Goal: Information Seeking & Learning: Learn about a topic

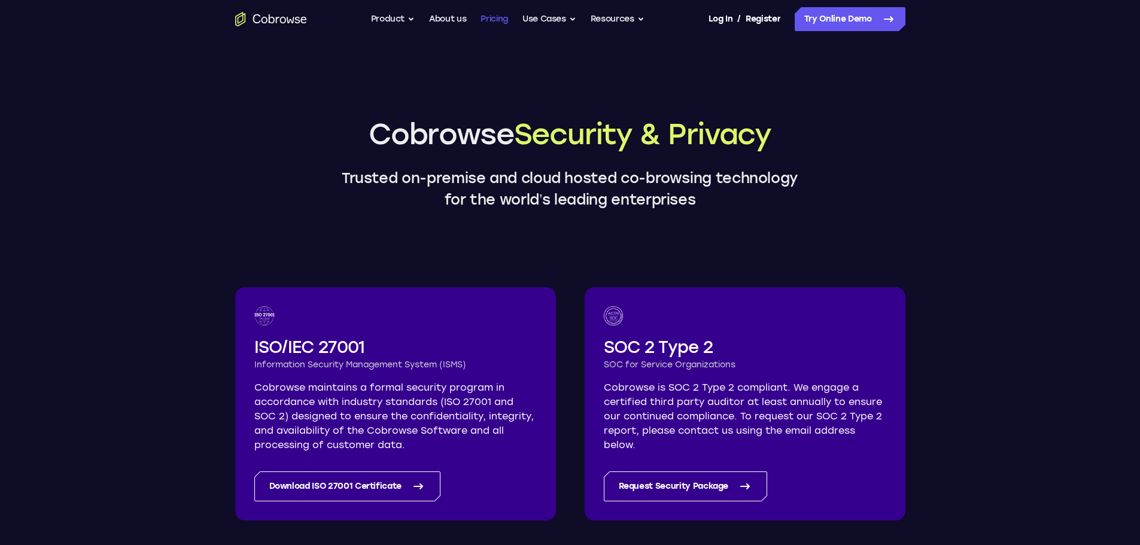
click at [494, 18] on link "Pricing" at bounding box center [495, 19] width 28 height 24
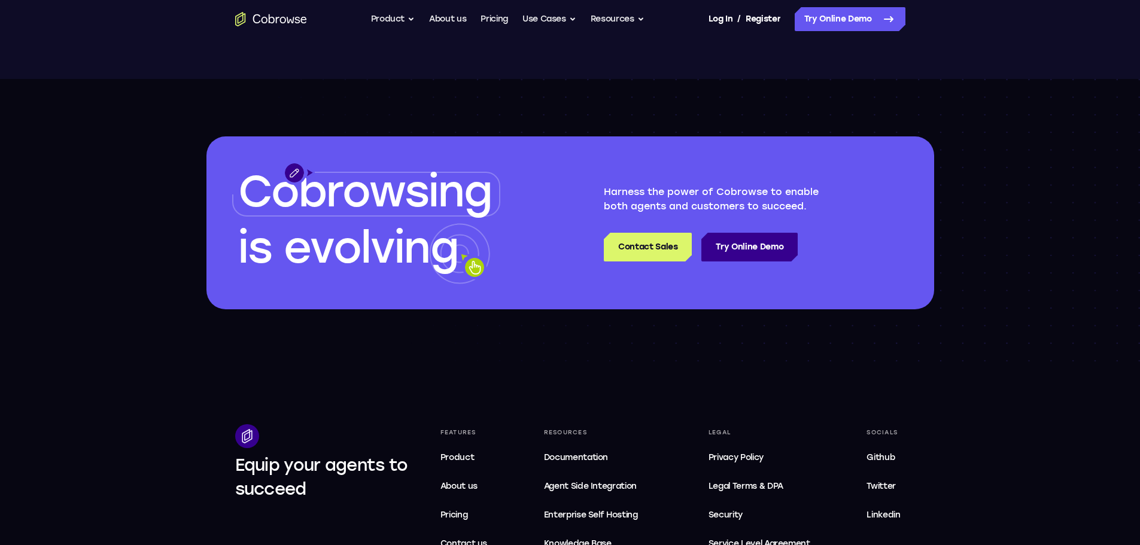
scroll to position [1736, 0]
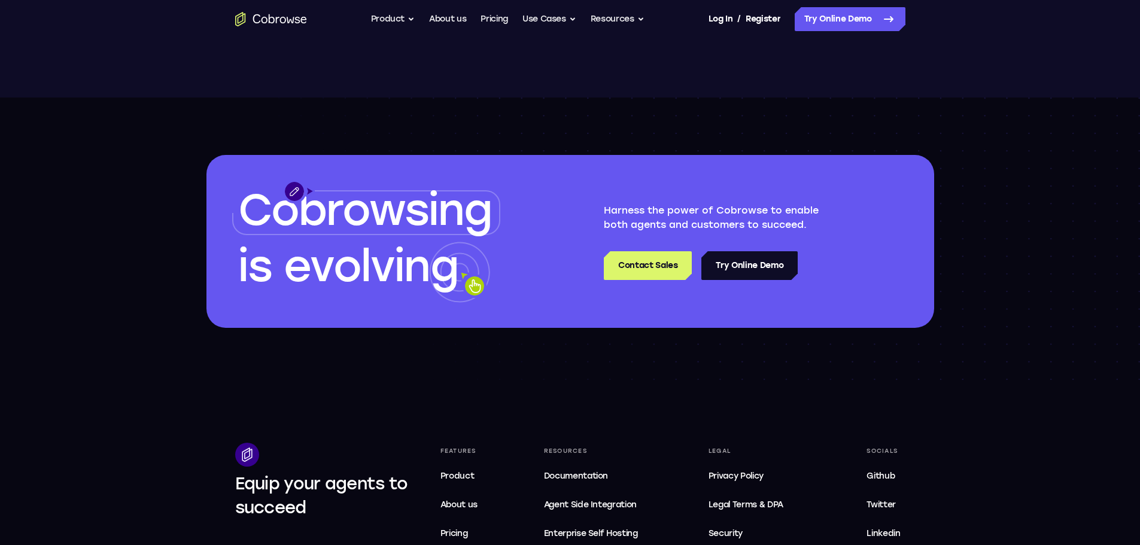
click at [746, 263] on link "Try Online Demo" at bounding box center [750, 265] width 96 height 29
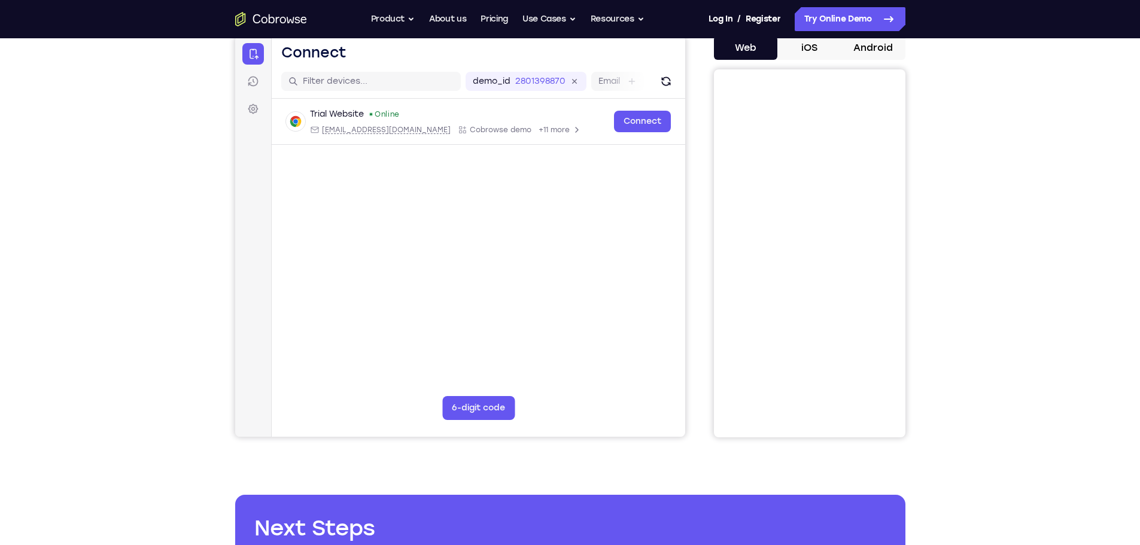
scroll to position [60, 0]
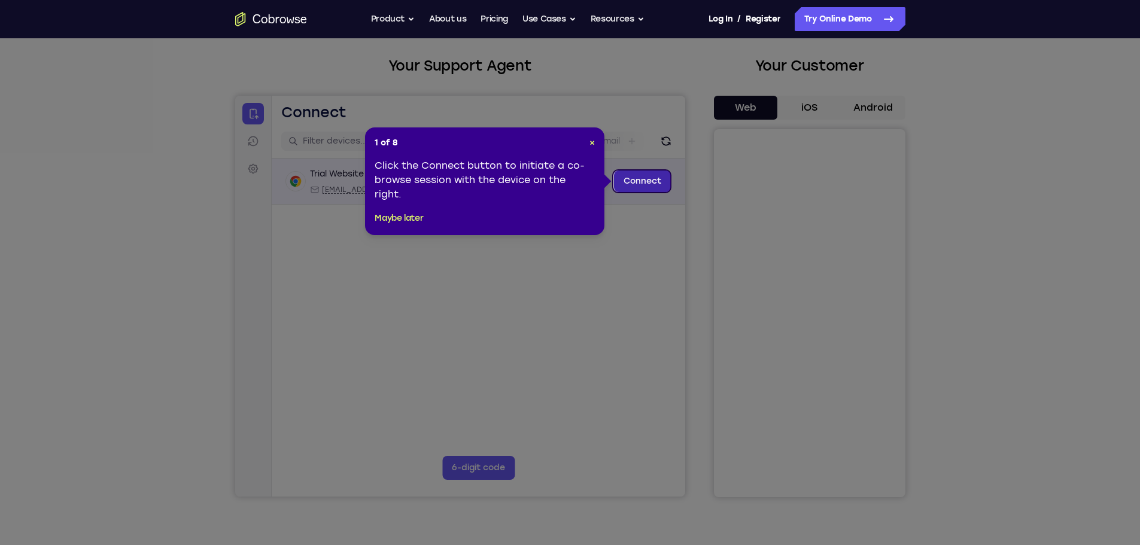
click at [653, 179] on link "Connect" at bounding box center [642, 182] width 57 height 22
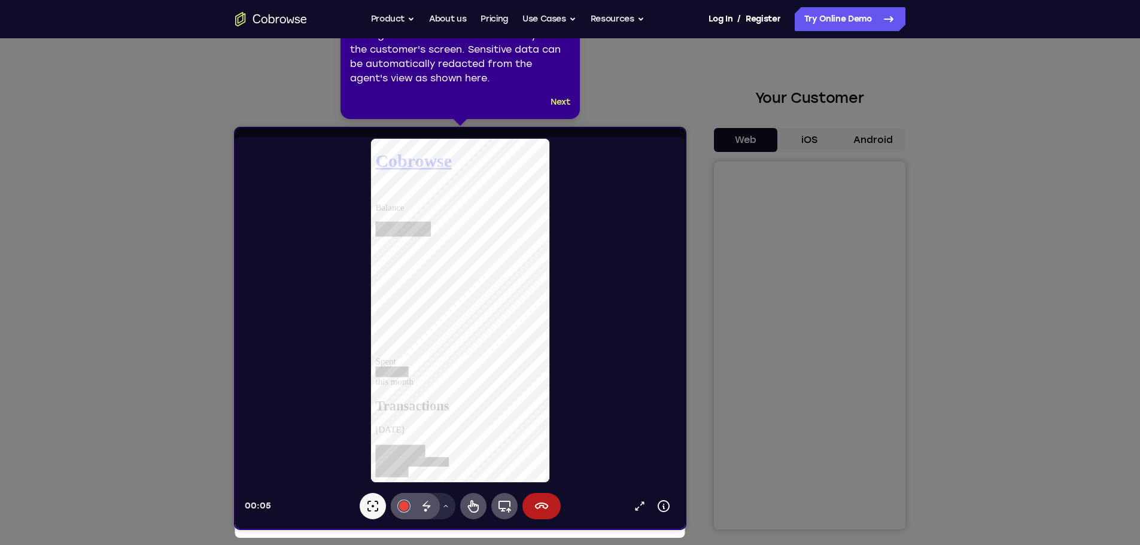
scroll to position [0, 0]
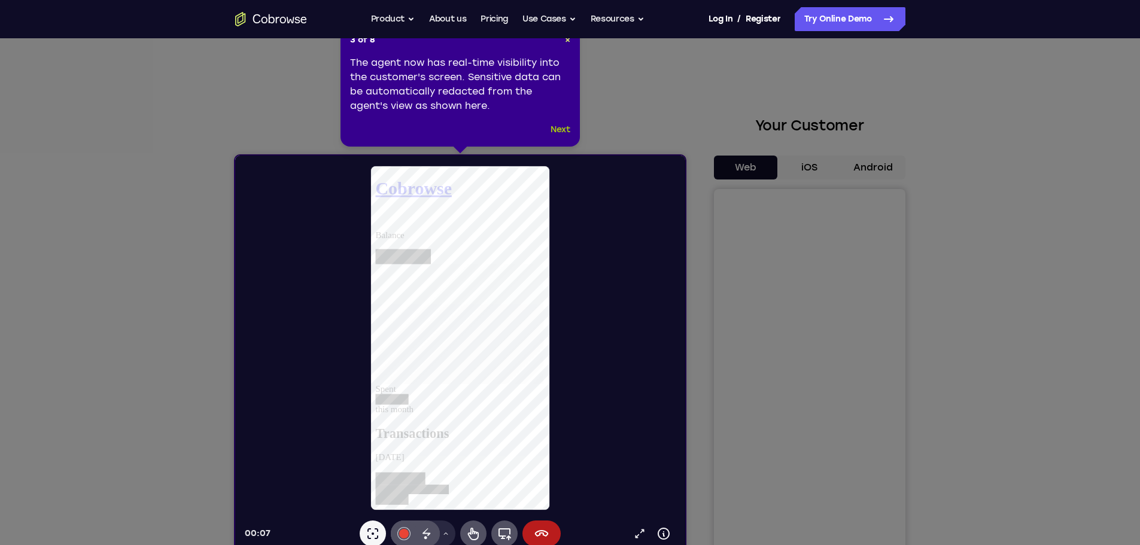
click at [556, 131] on button "Next" at bounding box center [561, 130] width 20 height 14
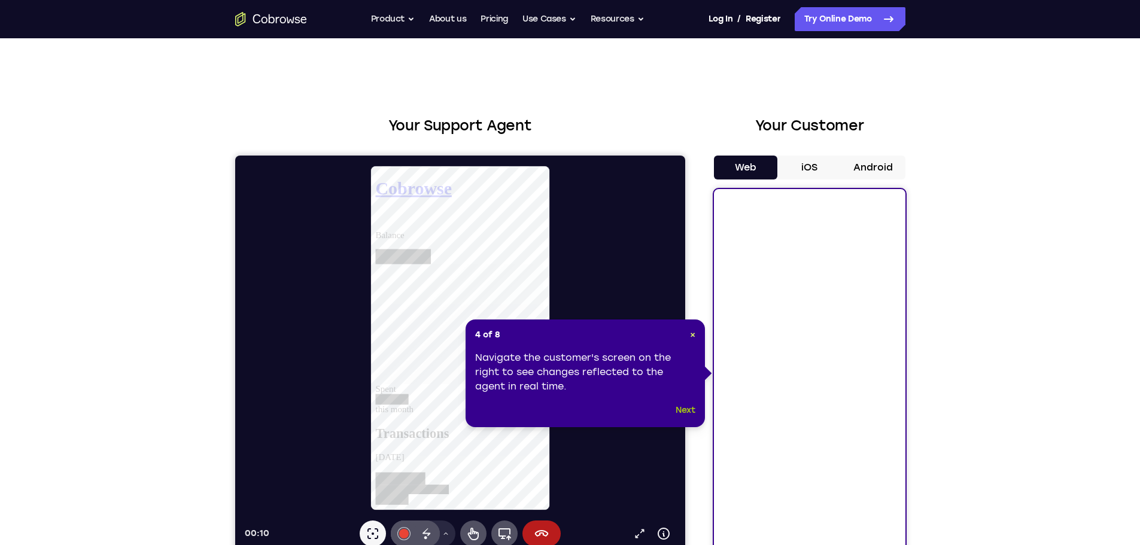
click at [684, 408] on button "Next" at bounding box center [686, 410] width 20 height 14
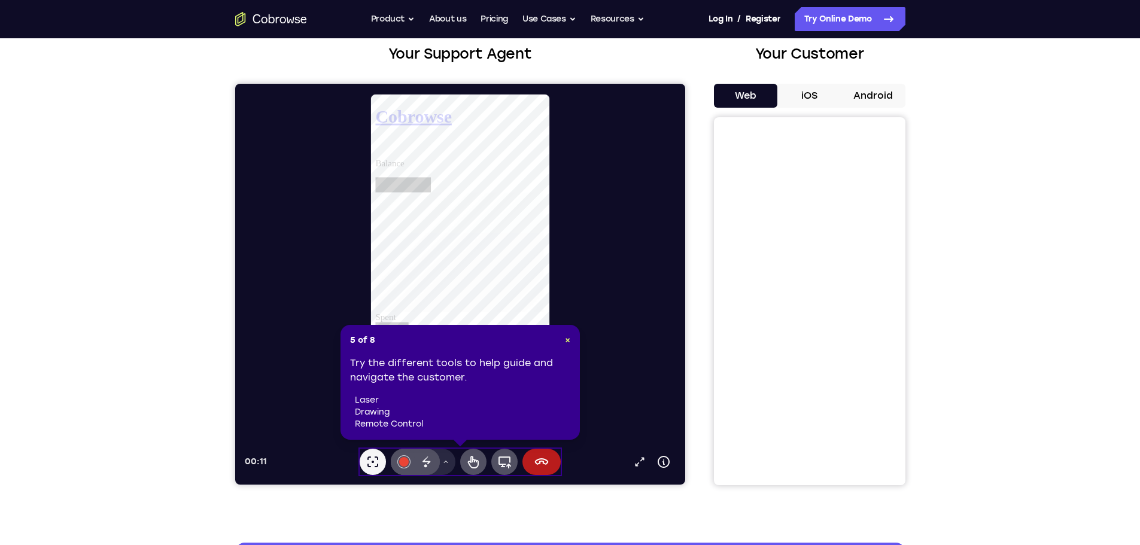
scroll to position [120, 0]
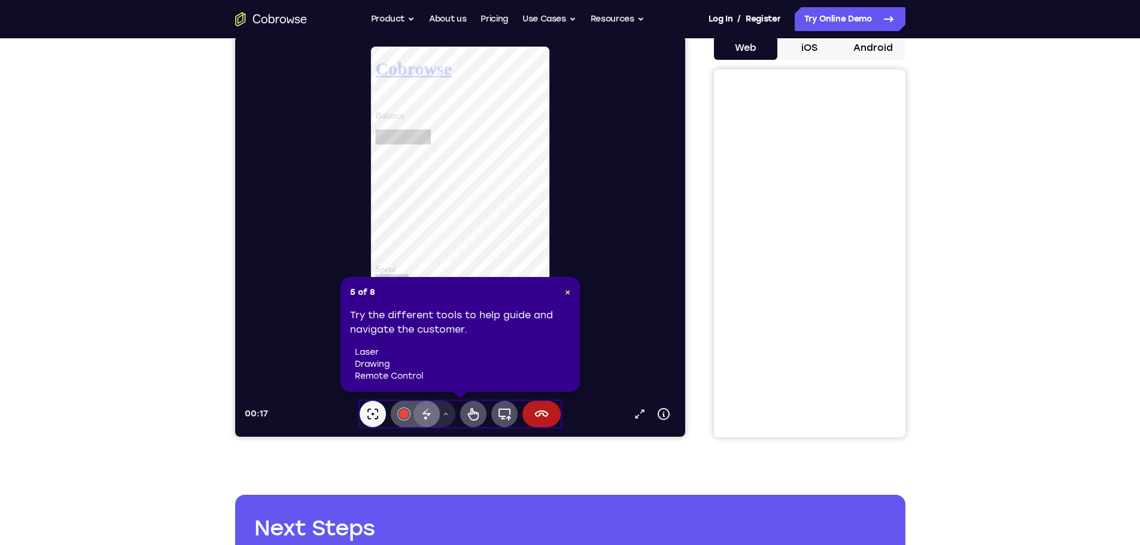
click at [428, 414] on icon at bounding box center [426, 413] width 8 height 8
click at [408, 196] on div at bounding box center [464, 218] width 441 height 346
click at [472, 419] on icon at bounding box center [473, 414] width 14 height 14
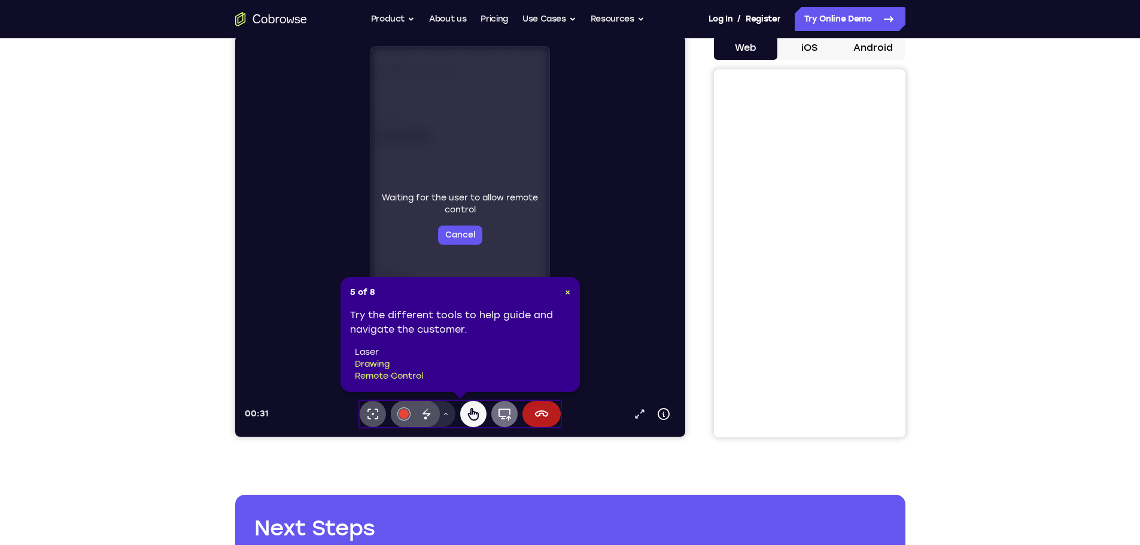
click at [503, 412] on icon at bounding box center [504, 414] width 14 height 14
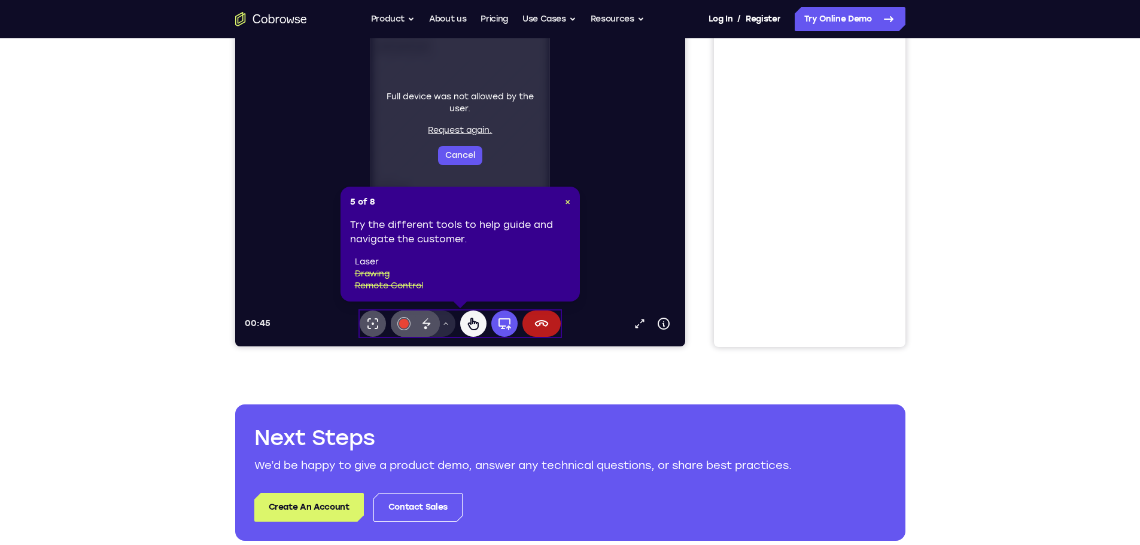
scroll to position [239, 0]
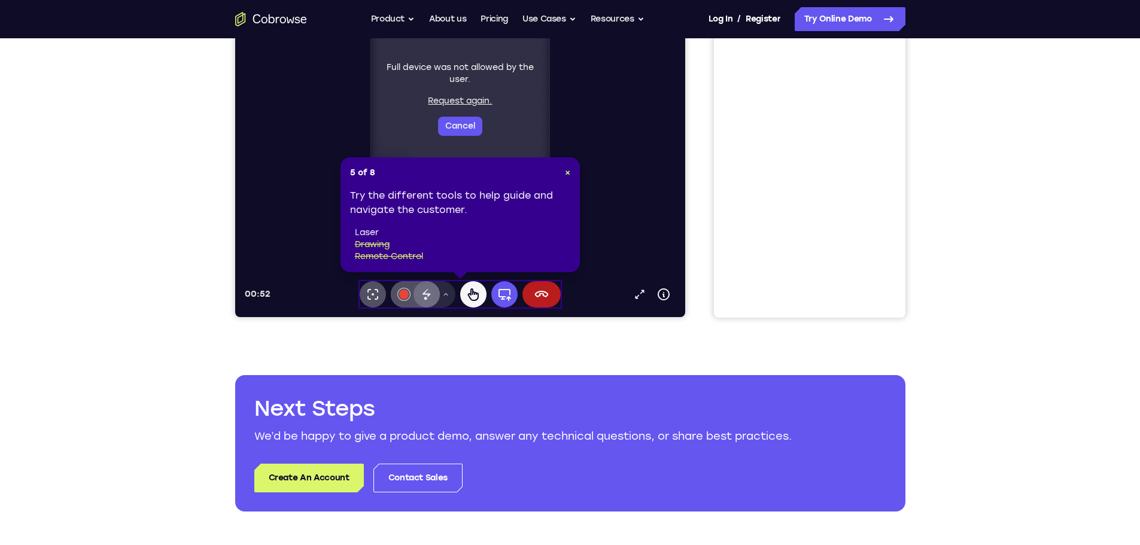
click at [431, 296] on icon at bounding box center [426, 294] width 14 height 14
drag, startPoint x: 347, startPoint y: 129, endPoint x: 309, endPoint y: 176, distance: 60.4
click at [309, 176] on div "Full device was not allowed by the user. Request again. Cancel" at bounding box center [464, 99] width 441 height 346
click at [444, 295] on icon at bounding box center [445, 294] width 7 height 7
click at [425, 294] on icon at bounding box center [426, 293] width 8 height 8
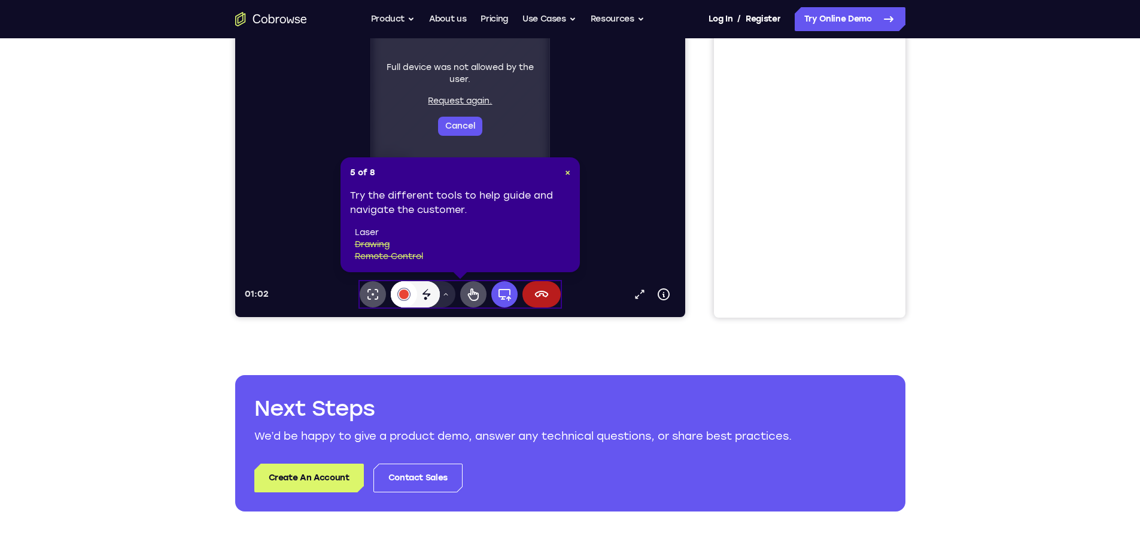
click at [402, 292] on div at bounding box center [404, 295] width 10 height 10
drag, startPoint x: 309, startPoint y: 151, endPoint x: 277, endPoint y: 204, distance: 61.5
click at [277, 204] on div "Full device was not allowed by the user. Request again. Cancel" at bounding box center [464, 99] width 441 height 346
click at [366, 230] on li "laser" at bounding box center [463, 233] width 216 height 12
click at [448, 297] on icon at bounding box center [445, 294] width 7 height 7
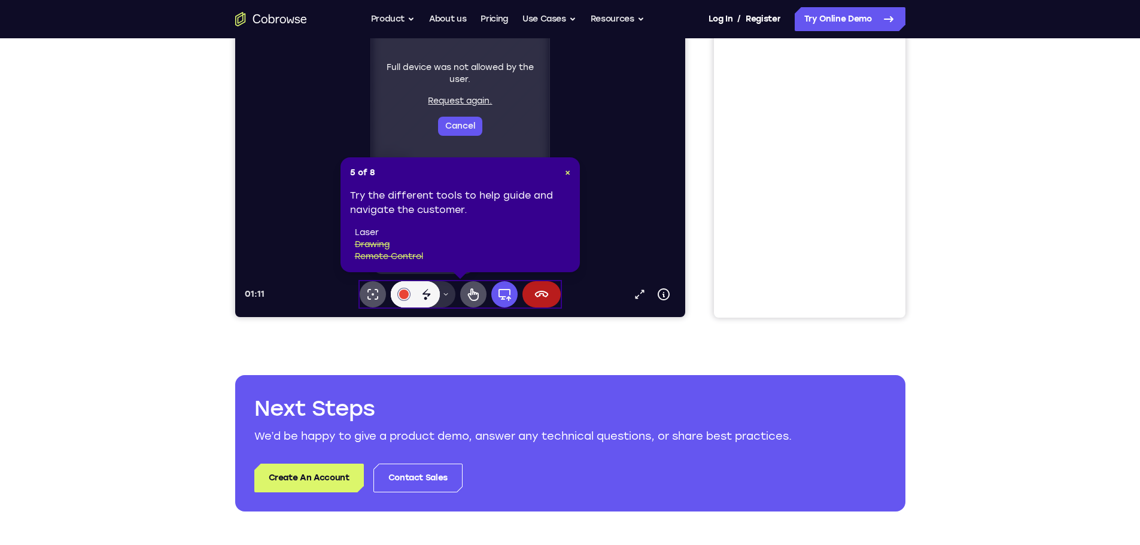
click at [448, 297] on icon at bounding box center [445, 294] width 7 height 7
drag, startPoint x: 371, startPoint y: 116, endPoint x: 298, endPoint y: 114, distance: 73.0
click at [298, 114] on div "Full device was not allowed by the user. Request again. Cancel" at bounding box center [464, 99] width 441 height 346
click at [447, 295] on icon at bounding box center [445, 294] width 7 height 7
click at [472, 295] on icon at bounding box center [473, 295] width 11 height 13
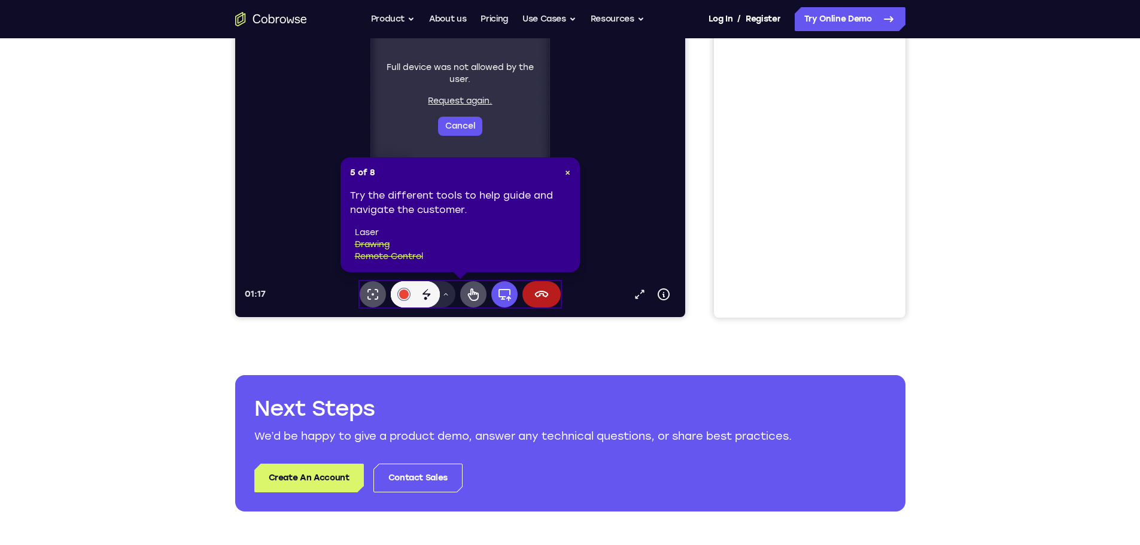
drag, startPoint x: 371, startPoint y: 107, endPoint x: 290, endPoint y: 127, distance: 82.6
click at [290, 127] on div "Full device was not allowed by the user. Request again. Cancel" at bounding box center [464, 99] width 441 height 346
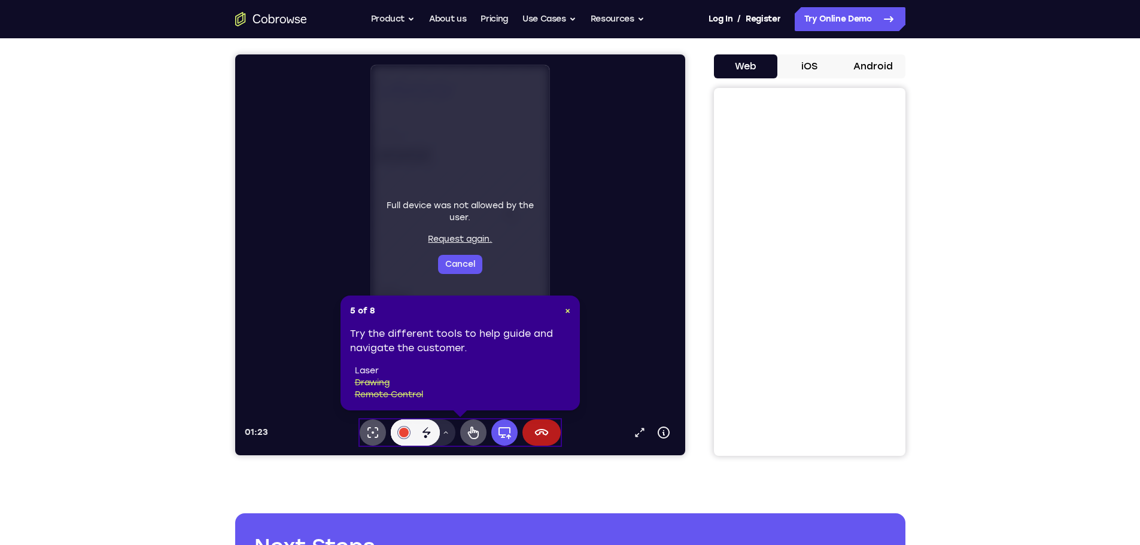
scroll to position [60, 0]
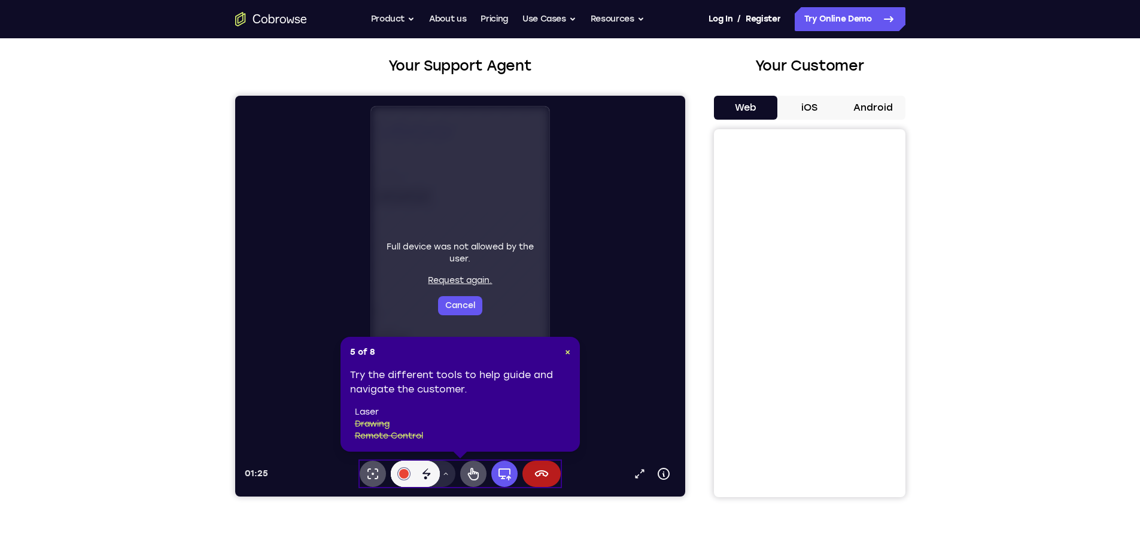
drag, startPoint x: 575, startPoint y: 274, endPoint x: 613, endPoint y: 327, distance: 66.1
click at [613, 327] on div "Full device was not allowed by the user. Request again. Cancel" at bounding box center [464, 278] width 441 height 346
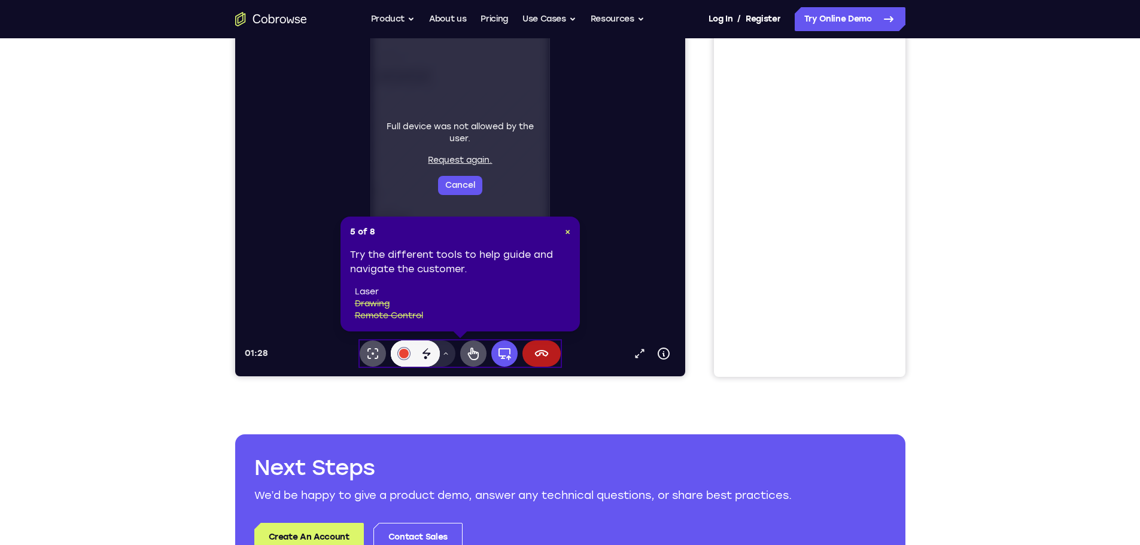
scroll to position [180, 0]
click at [401, 354] on div at bounding box center [404, 355] width 10 height 10
drag, startPoint x: 289, startPoint y: 101, endPoint x: 373, endPoint y: 178, distance: 114.8
click at [373, 178] on div "Full device was not allowed by the user. Request again. Cancel" at bounding box center [464, 159] width 441 height 346
click at [473, 162] on button "Request again." at bounding box center [459, 161] width 64 height 12
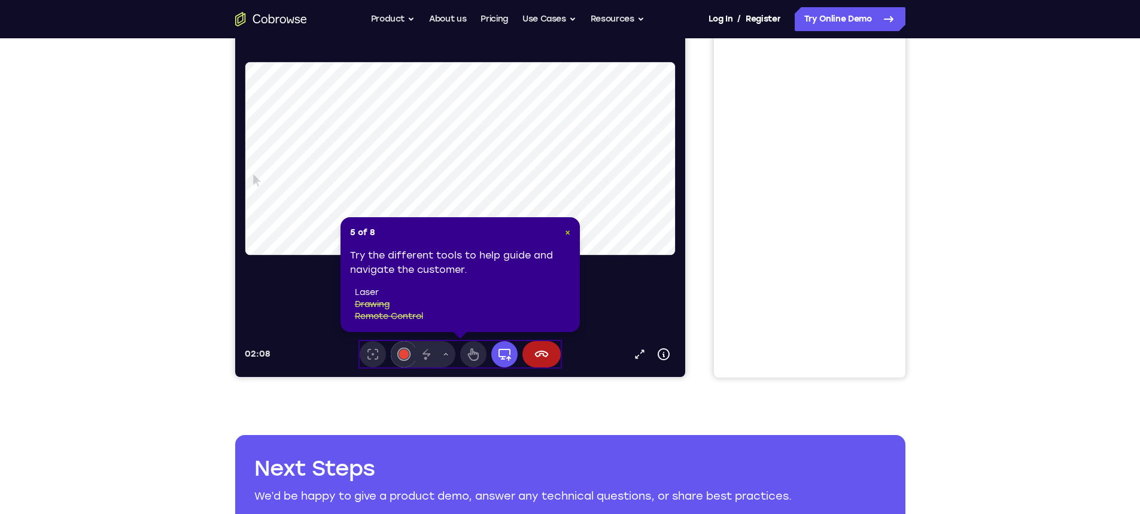
click at [568, 228] on span "×" at bounding box center [567, 232] width 5 height 10
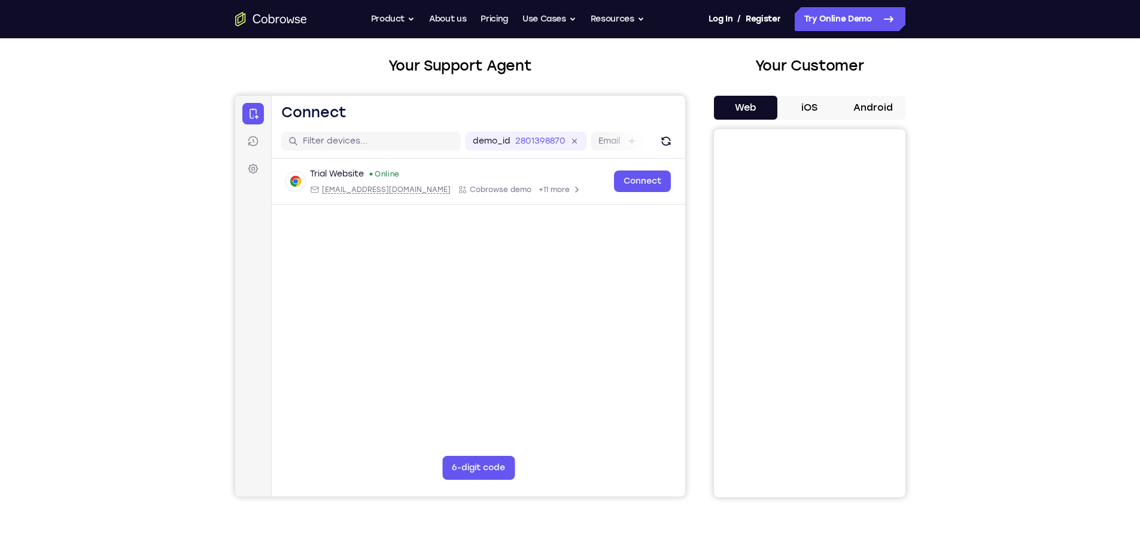
scroll to position [0, 0]
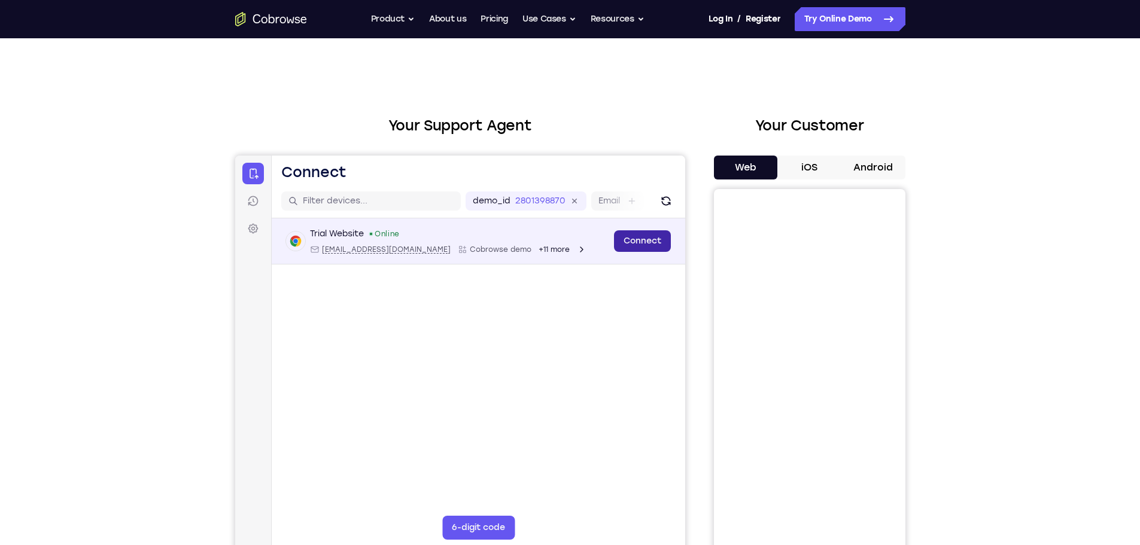
click at [652, 242] on link "Connect" at bounding box center [642, 241] width 57 height 22
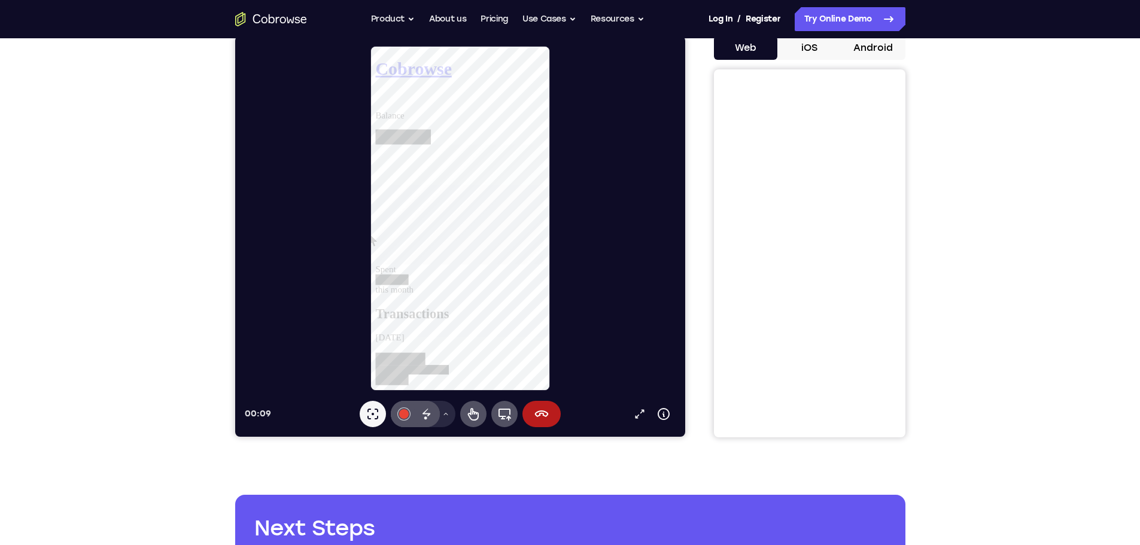
scroll to position [60, 0]
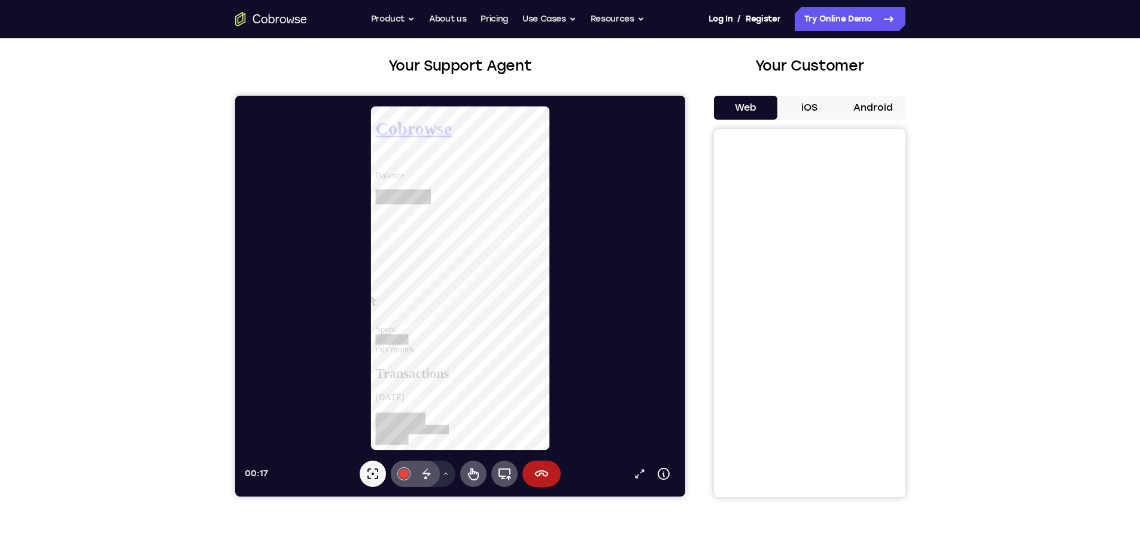
click at [604, 416] on div at bounding box center [464, 278] width 441 height 346
click at [471, 476] on icon at bounding box center [473, 474] width 14 height 14
click at [429, 433] on div at bounding box center [401, 439] width 53 height 13
click at [511, 384] on h2 "Transactions" at bounding box center [466, 392] width 182 height 16
click at [435, 195] on div at bounding box center [404, 203] width 59 height 16
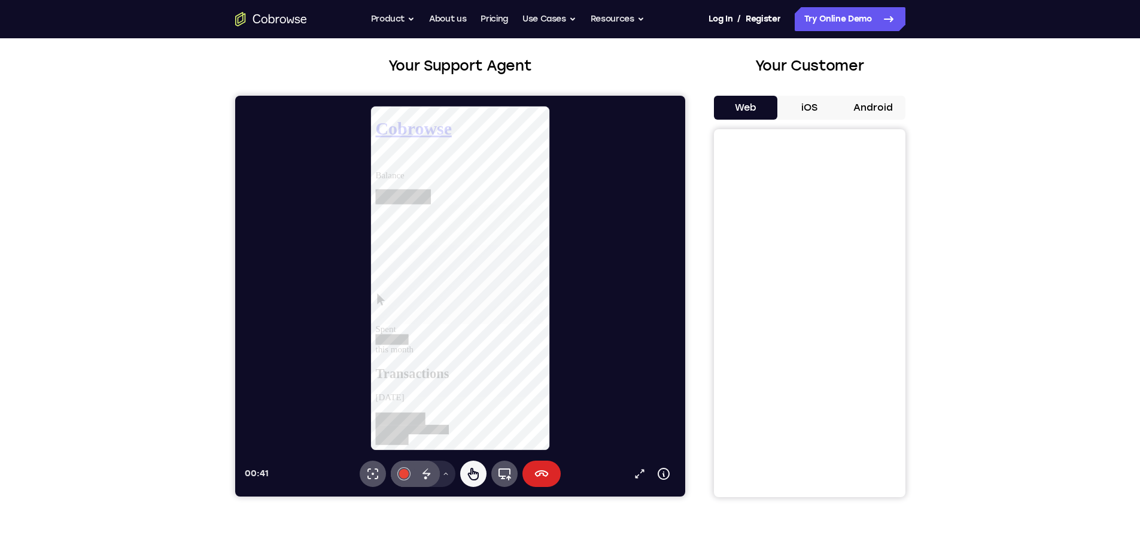
click at [554, 475] on button "End session" at bounding box center [541, 474] width 38 height 26
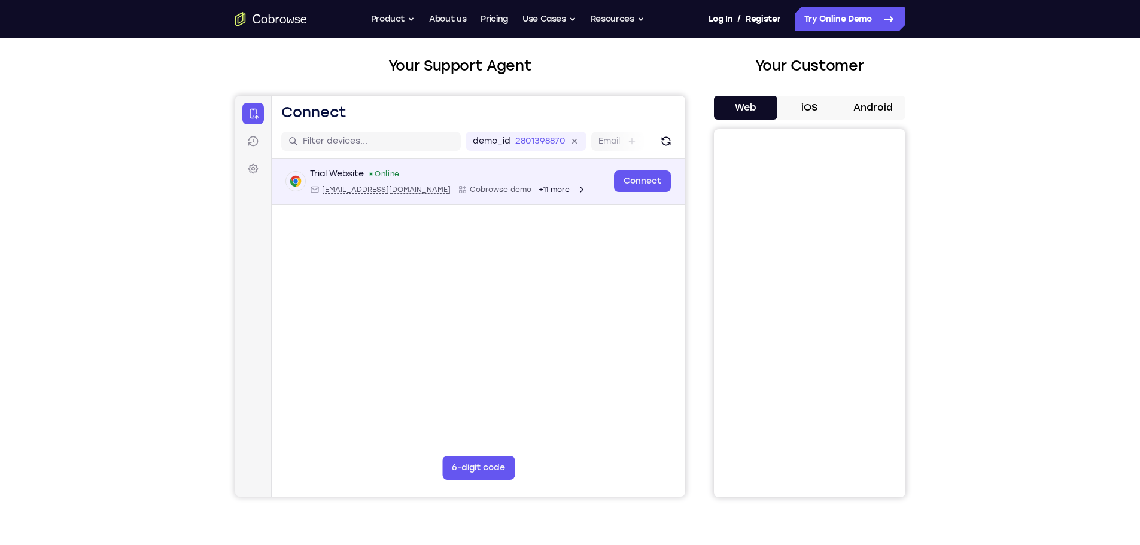
click at [393, 178] on div "Online" at bounding box center [383, 174] width 31 height 10
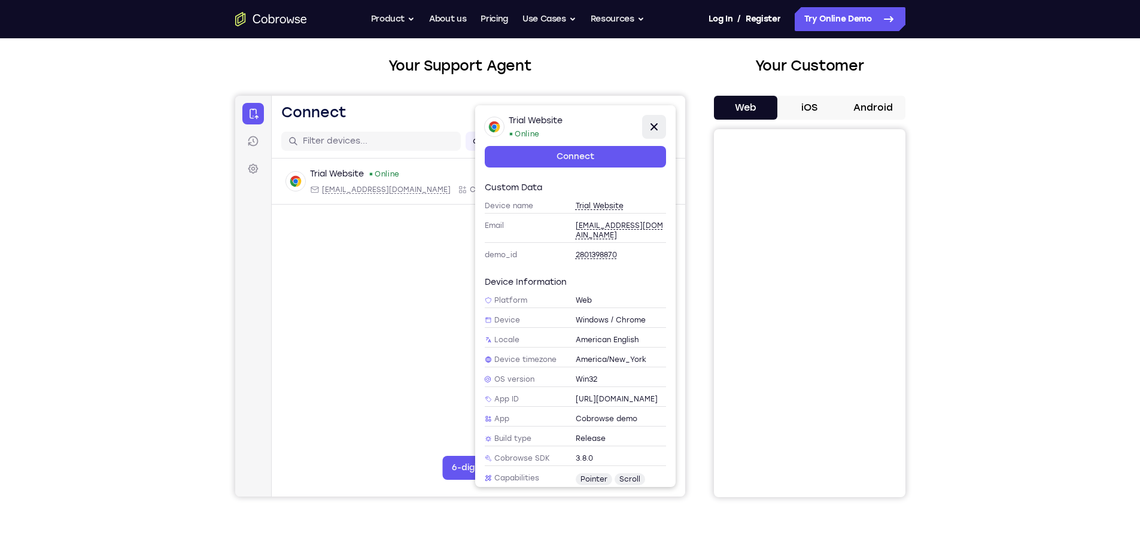
click at [654, 122] on icon at bounding box center [654, 127] width 14 height 14
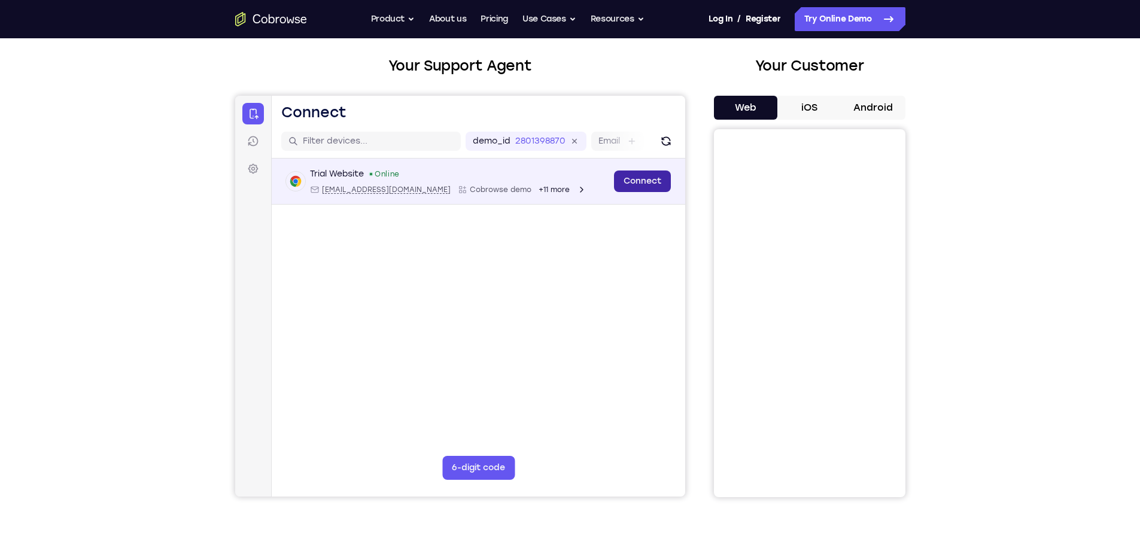
click at [638, 183] on link "Connect" at bounding box center [642, 182] width 57 height 22
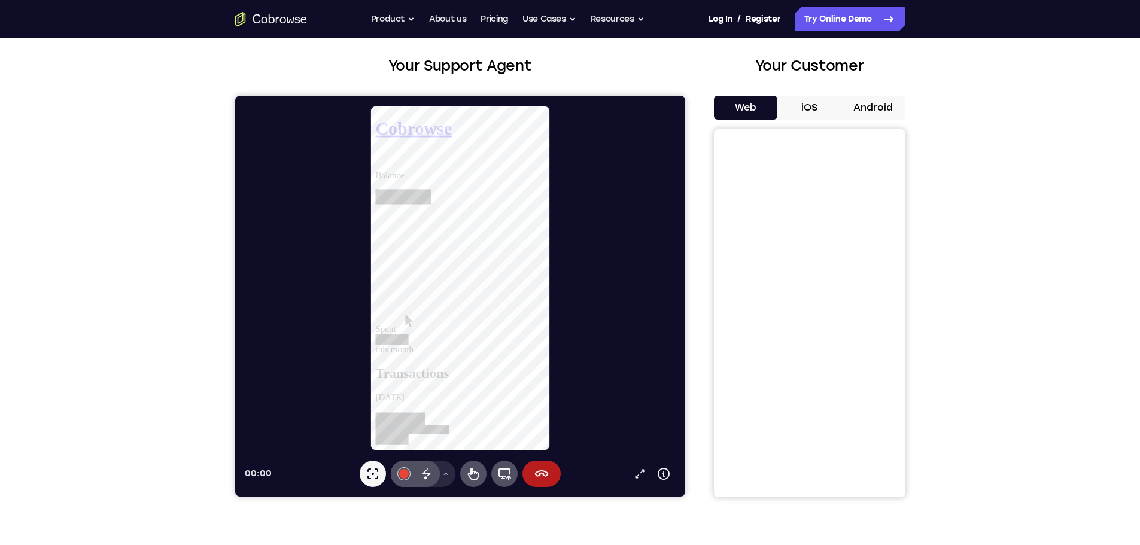
scroll to position [0, 0]
click at [550, 469] on button "End session" at bounding box center [541, 474] width 38 height 26
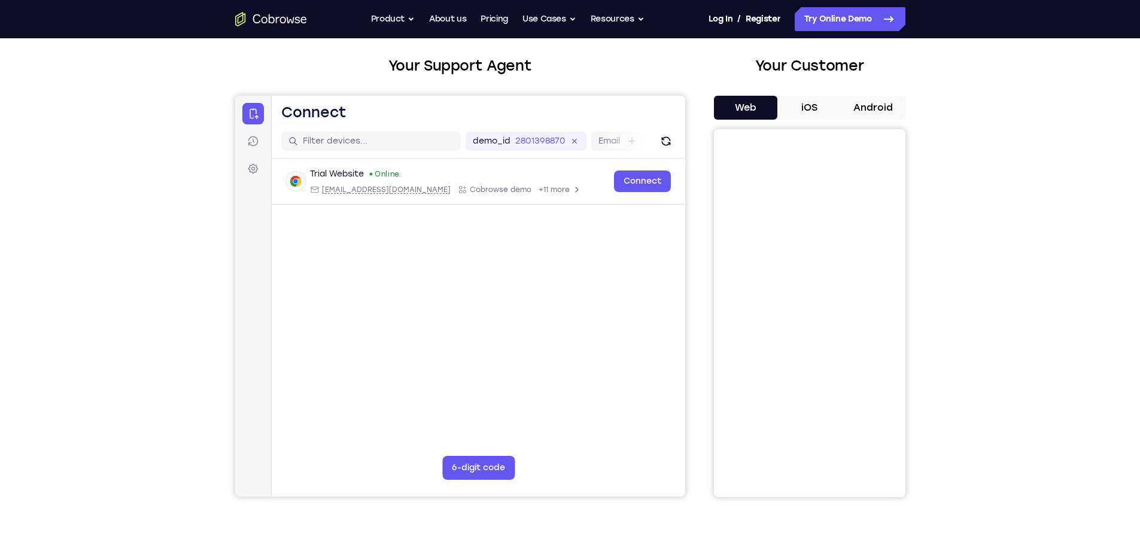
click at [816, 113] on button "iOS" at bounding box center [810, 108] width 64 height 24
click at [873, 112] on button "Android" at bounding box center [874, 108] width 64 height 24
click at [757, 111] on button "Web" at bounding box center [746, 108] width 64 height 24
click at [292, 22] on icon "Go to the home page" at bounding box center [290, 20] width 8 height 6
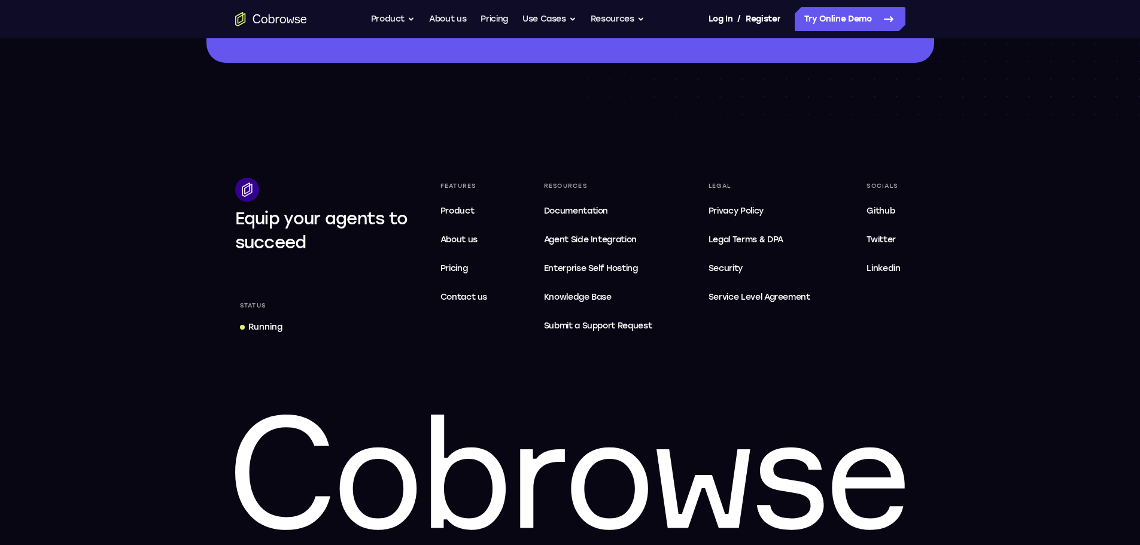
scroll to position [3650, 0]
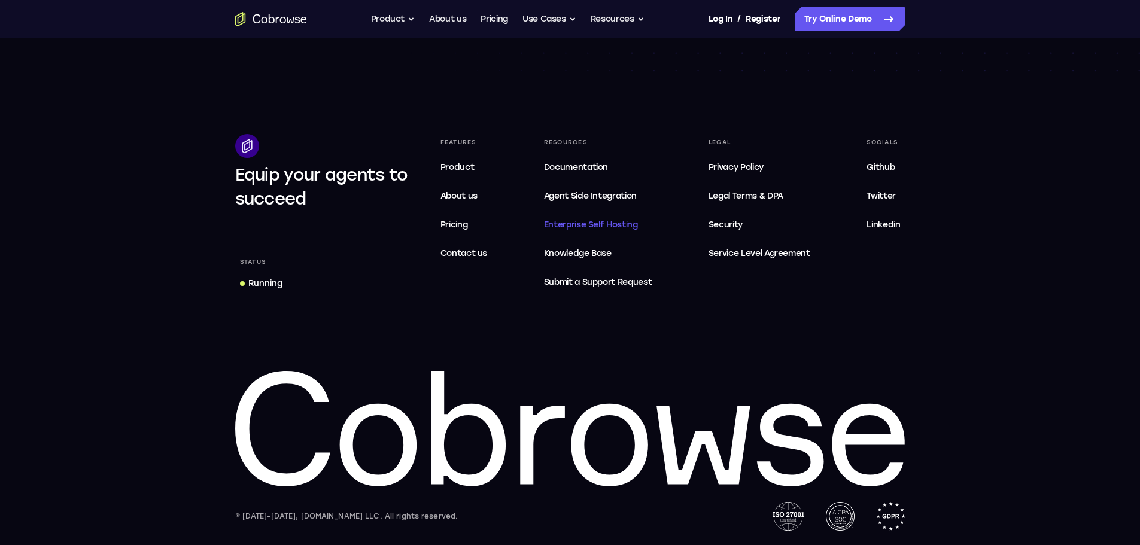
click at [569, 219] on span "Enterprise Self Hosting" at bounding box center [598, 225] width 108 height 14
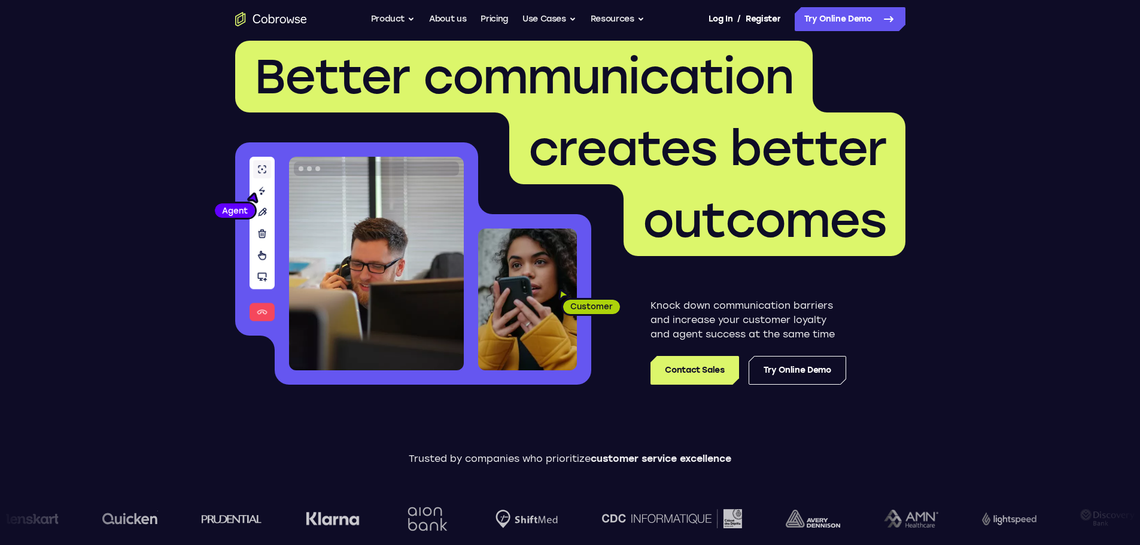
scroll to position [0, 0]
